Goal: Information Seeking & Learning: Learn about a topic

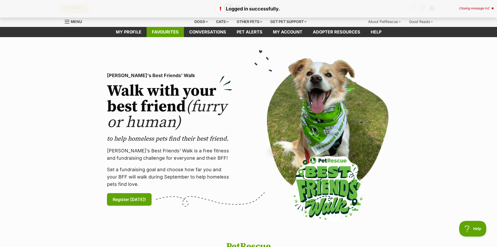
click at [173, 31] on link "Favourites" at bounding box center [165, 32] width 37 height 10
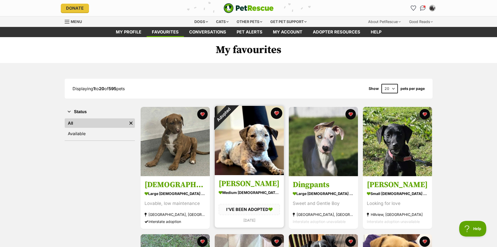
click at [275, 113] on button "favourite" at bounding box center [276, 112] width 11 height 11
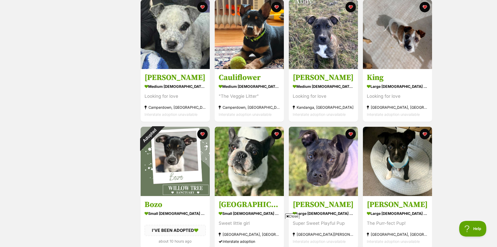
scroll to position [365, 0]
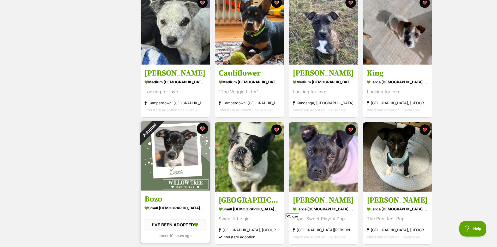
click at [202, 129] on button "favourite" at bounding box center [202, 128] width 11 height 11
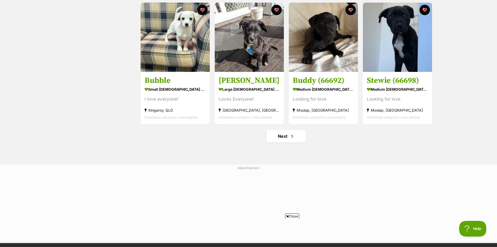
scroll to position [600, 0]
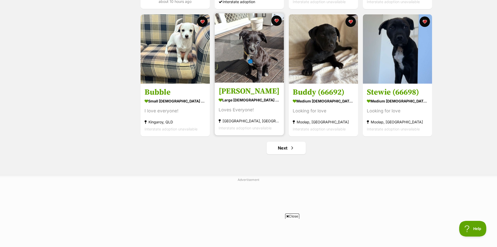
click at [259, 53] on img at bounding box center [249, 47] width 69 height 69
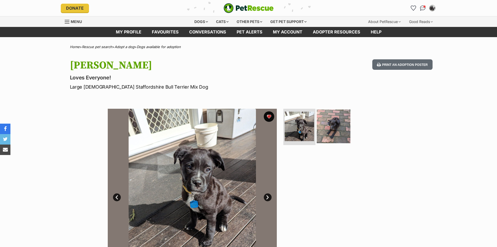
click at [342, 135] on img at bounding box center [334, 126] width 34 height 34
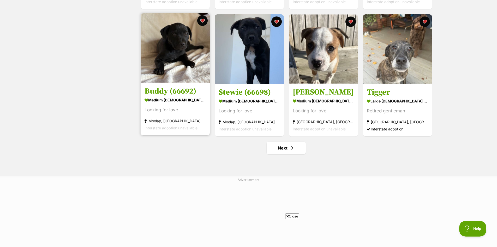
click at [167, 66] on img at bounding box center [175, 47] width 69 height 69
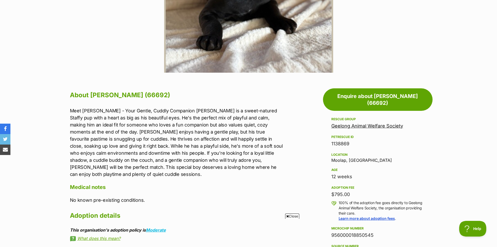
scroll to position [209, 0]
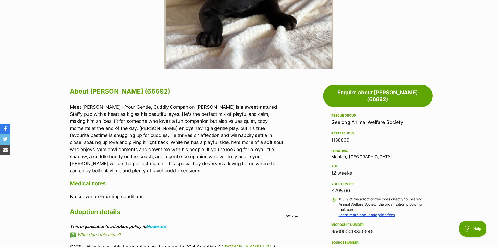
click at [373, 119] on link "Geelong Animal Welfare Society" at bounding box center [368, 121] width 72 height 5
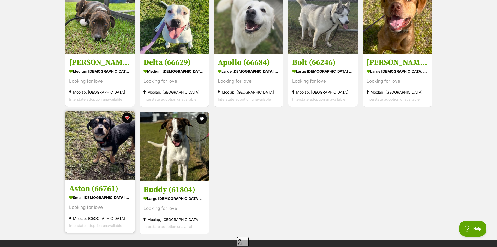
click at [98, 135] on img at bounding box center [99, 144] width 69 height 69
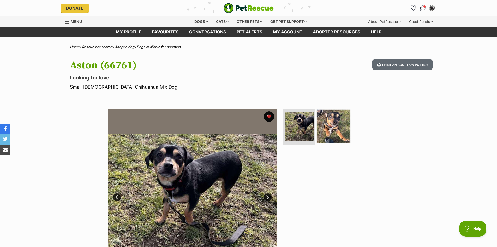
click at [332, 127] on img at bounding box center [334, 126] width 34 height 34
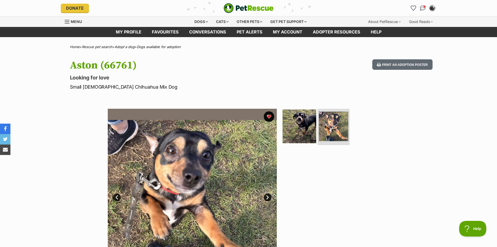
click at [307, 129] on img at bounding box center [300, 126] width 34 height 34
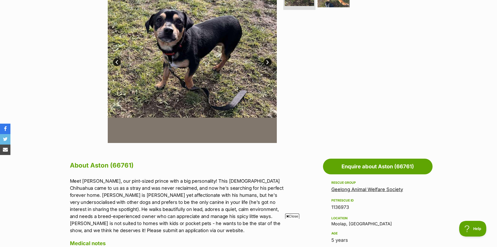
scroll to position [183, 0]
